Goal: Task Accomplishment & Management: Manage account settings

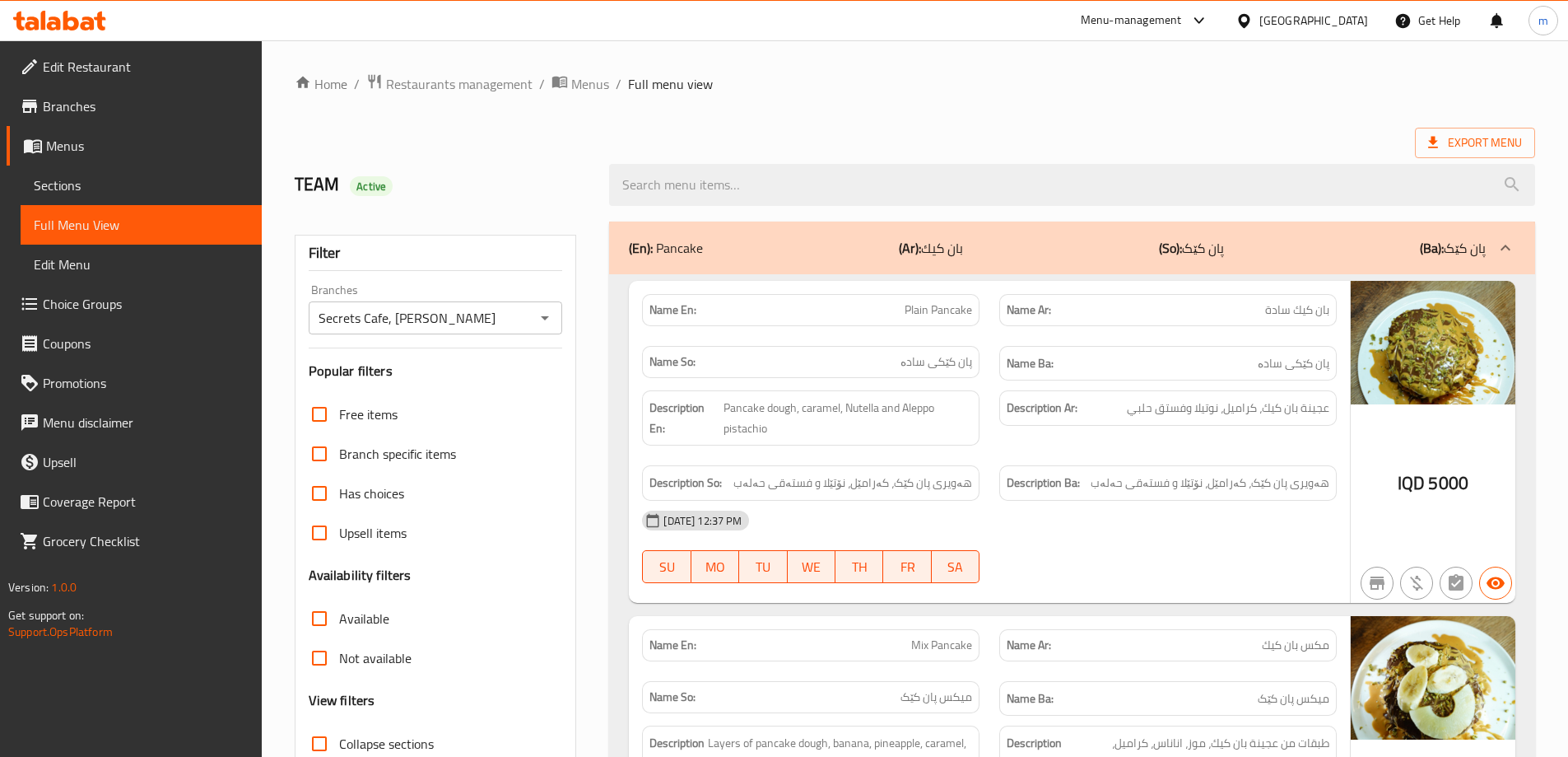
click at [83, 29] on icon at bounding box center [87, 23] width 14 height 14
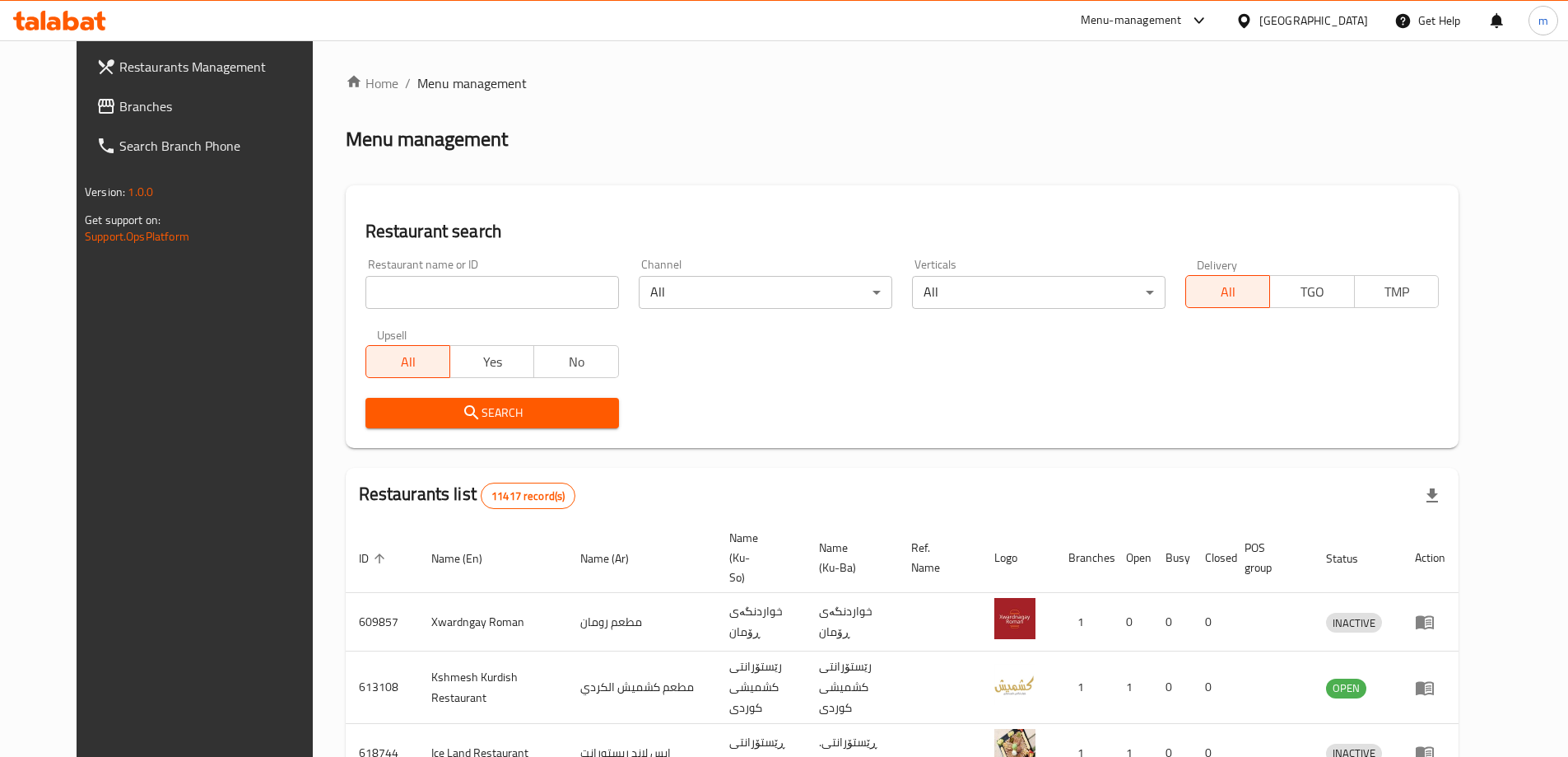
click at [449, 280] on input "search" at bounding box center [493, 293] width 254 height 33
paste input "Moodi Cafe"
type input "Moodi Cafe"
click button "Search" at bounding box center [493, 412] width 254 height 30
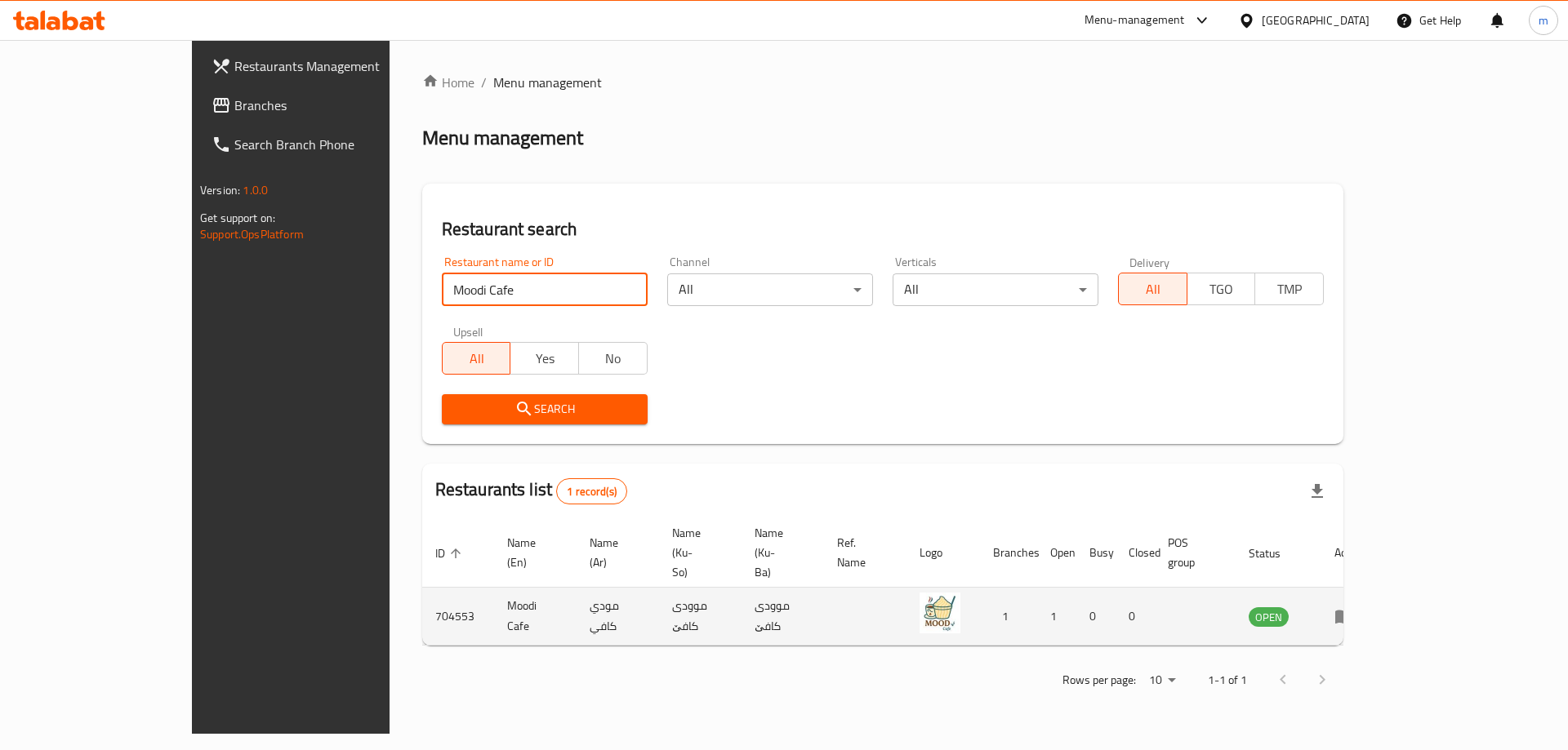
click at [1354, 606] on icon "enhanced table" at bounding box center [1344, 616] width 20 height 20
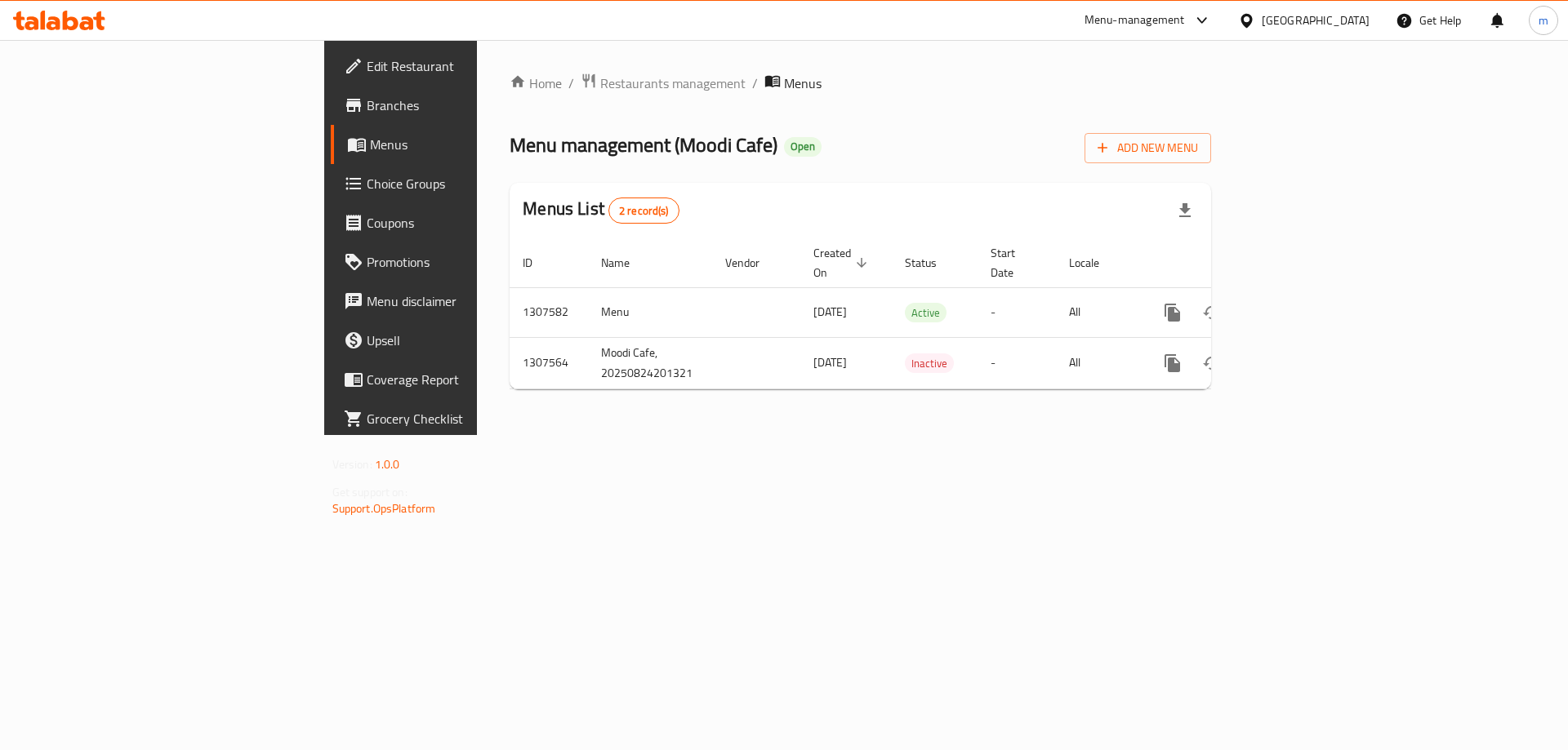
click at [331, 78] on link "Edit Restaurant" at bounding box center [459, 65] width 256 height 39
